Goal: Task Accomplishment & Management: Manage account settings

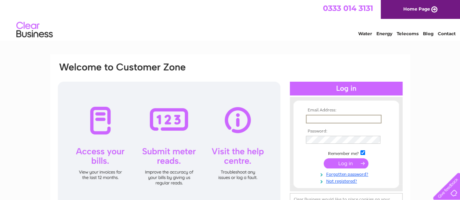
click at [342, 117] on input "text" at bounding box center [344, 119] width 76 height 9
type input "yvesshama@hotmail.com"
click at [335, 117] on input "text" at bounding box center [343, 119] width 75 height 8
type input "yvesshama@hotmail.com"
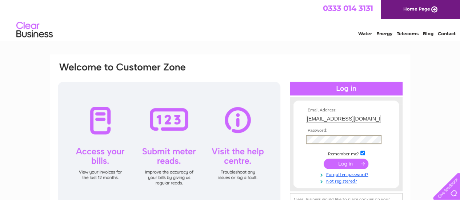
click at [340, 164] on input "submit" at bounding box center [346, 164] width 45 height 10
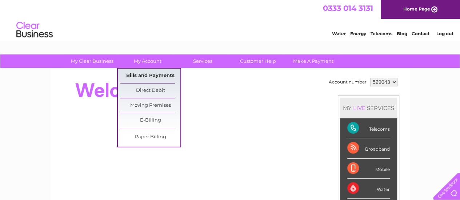
click at [143, 74] on link "Bills and Payments" at bounding box center [150, 76] width 60 height 15
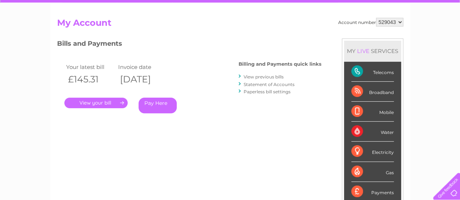
scroll to position [73, 0]
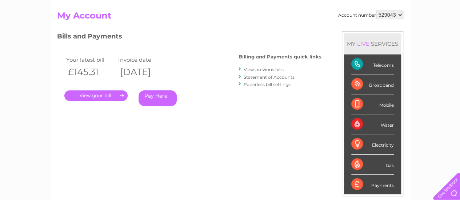
click at [102, 97] on link "." at bounding box center [95, 96] width 63 height 11
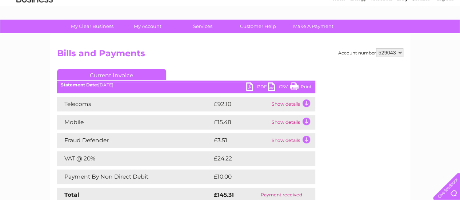
scroll to position [109, 0]
